Goal: Book appointment/travel/reservation

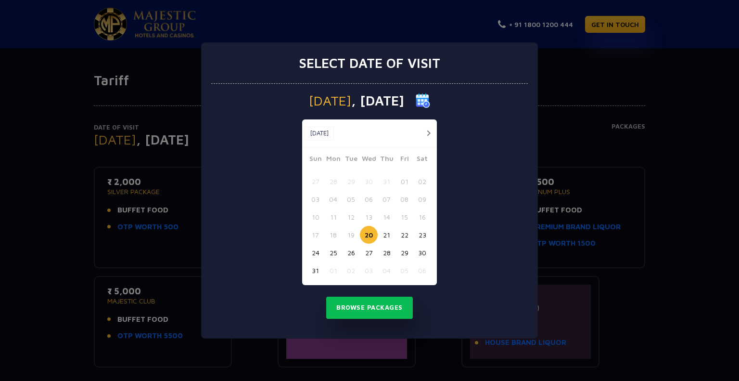
click at [53, 212] on div "Select date of visit [DATE] [DATE] [DATE] Sun Mon Tue Wed Thu Fri Sat 27 28 29 …" at bounding box center [369, 190] width 739 height 381
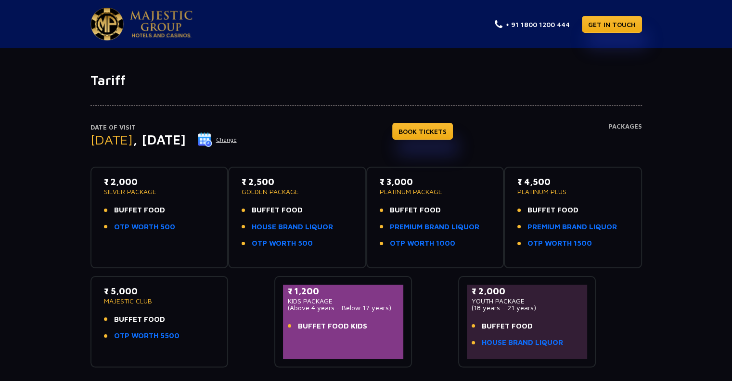
click at [237, 138] on button "Change" at bounding box center [217, 139] width 40 height 15
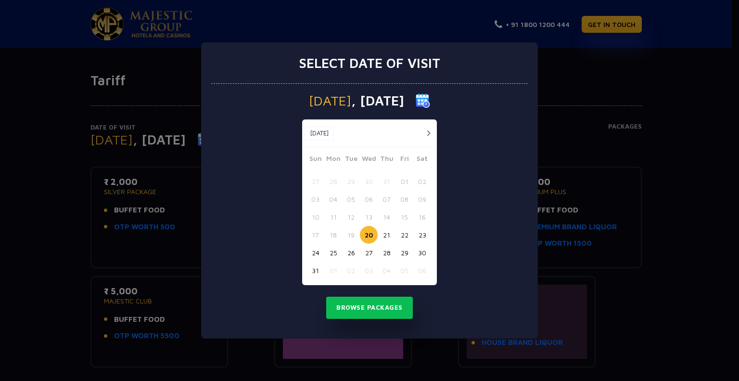
click at [422, 238] on button "23" at bounding box center [422, 235] width 18 height 18
click at [375, 304] on button "Browse Packages" at bounding box center [369, 307] width 87 height 22
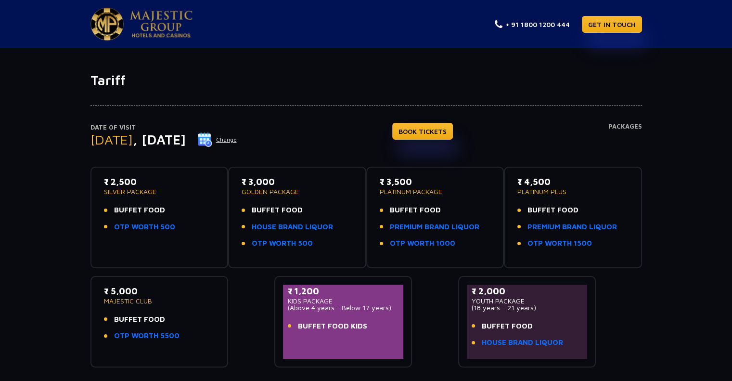
click at [237, 136] on button "Change" at bounding box center [217, 139] width 40 height 15
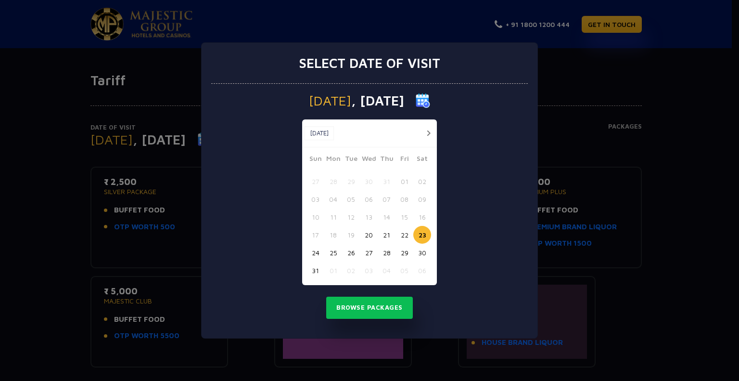
click at [405, 231] on button "22" at bounding box center [405, 235] width 18 height 18
click at [358, 304] on button "Browse Packages" at bounding box center [369, 307] width 87 height 22
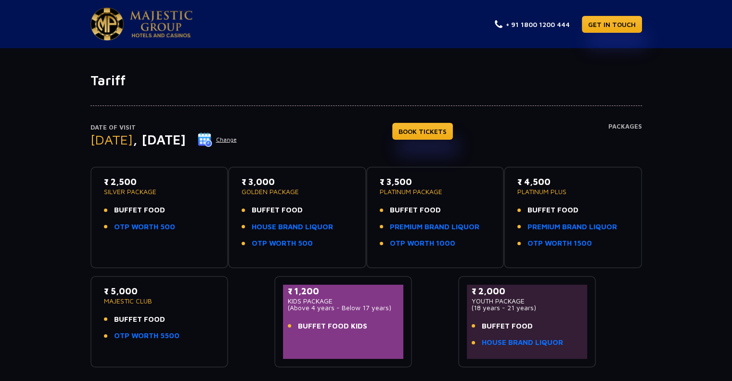
click at [237, 139] on button "Change" at bounding box center [217, 139] width 40 height 15
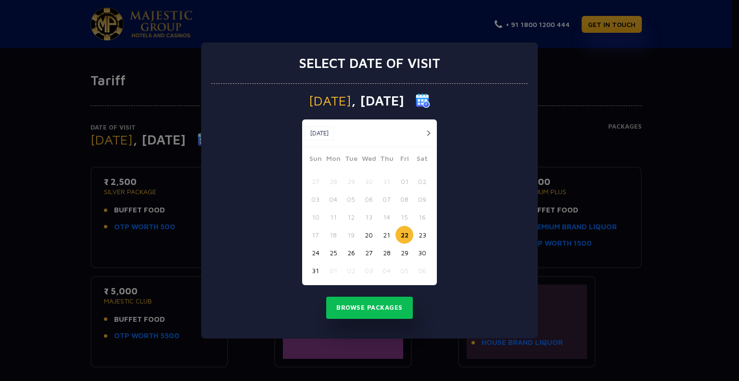
click at [319, 256] on button "24" at bounding box center [316, 253] width 18 height 18
click at [368, 312] on button "Browse Packages" at bounding box center [369, 307] width 87 height 22
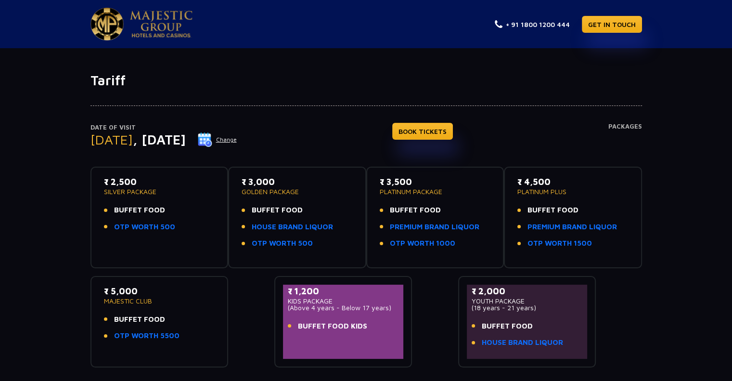
click at [237, 138] on button "Change" at bounding box center [217, 139] width 40 height 15
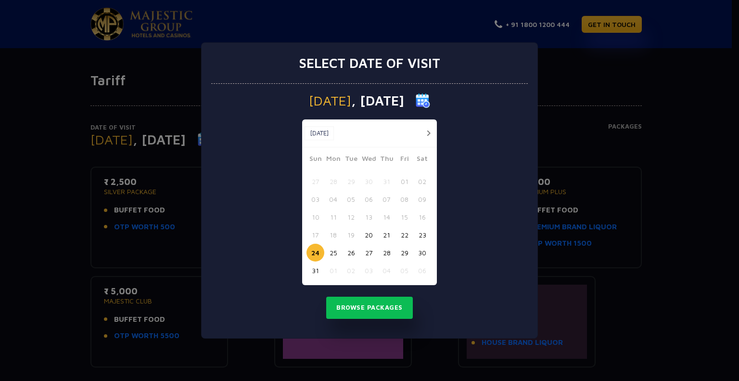
click at [337, 254] on button "25" at bounding box center [333, 253] width 18 height 18
click at [370, 308] on button "Browse Packages" at bounding box center [369, 307] width 87 height 22
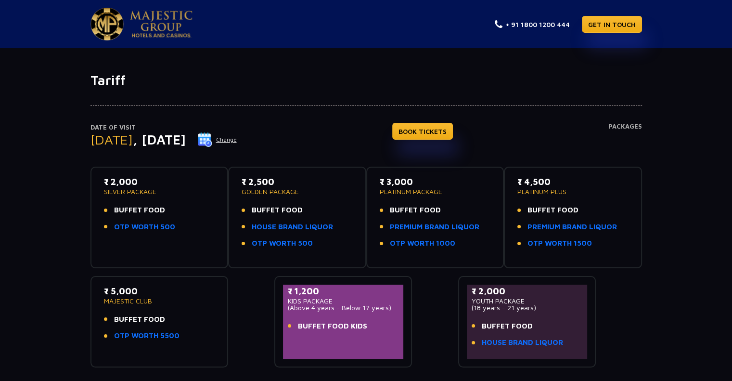
click at [237, 138] on button "Change" at bounding box center [217, 139] width 40 height 15
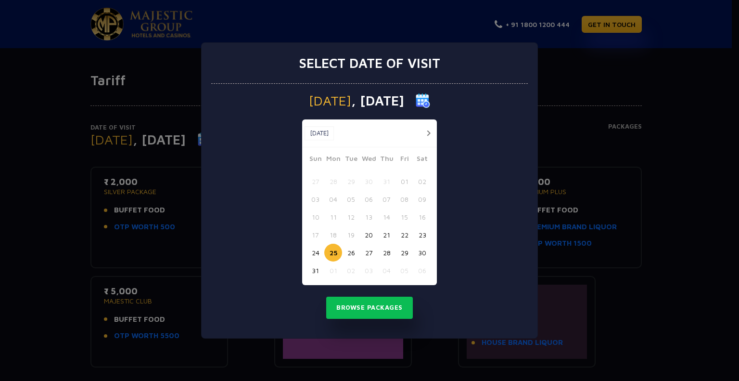
click at [422, 235] on button "23" at bounding box center [422, 235] width 18 height 18
click at [368, 304] on button "Browse Packages" at bounding box center [369, 307] width 87 height 22
